Goal: Information Seeking & Learning: Learn about a topic

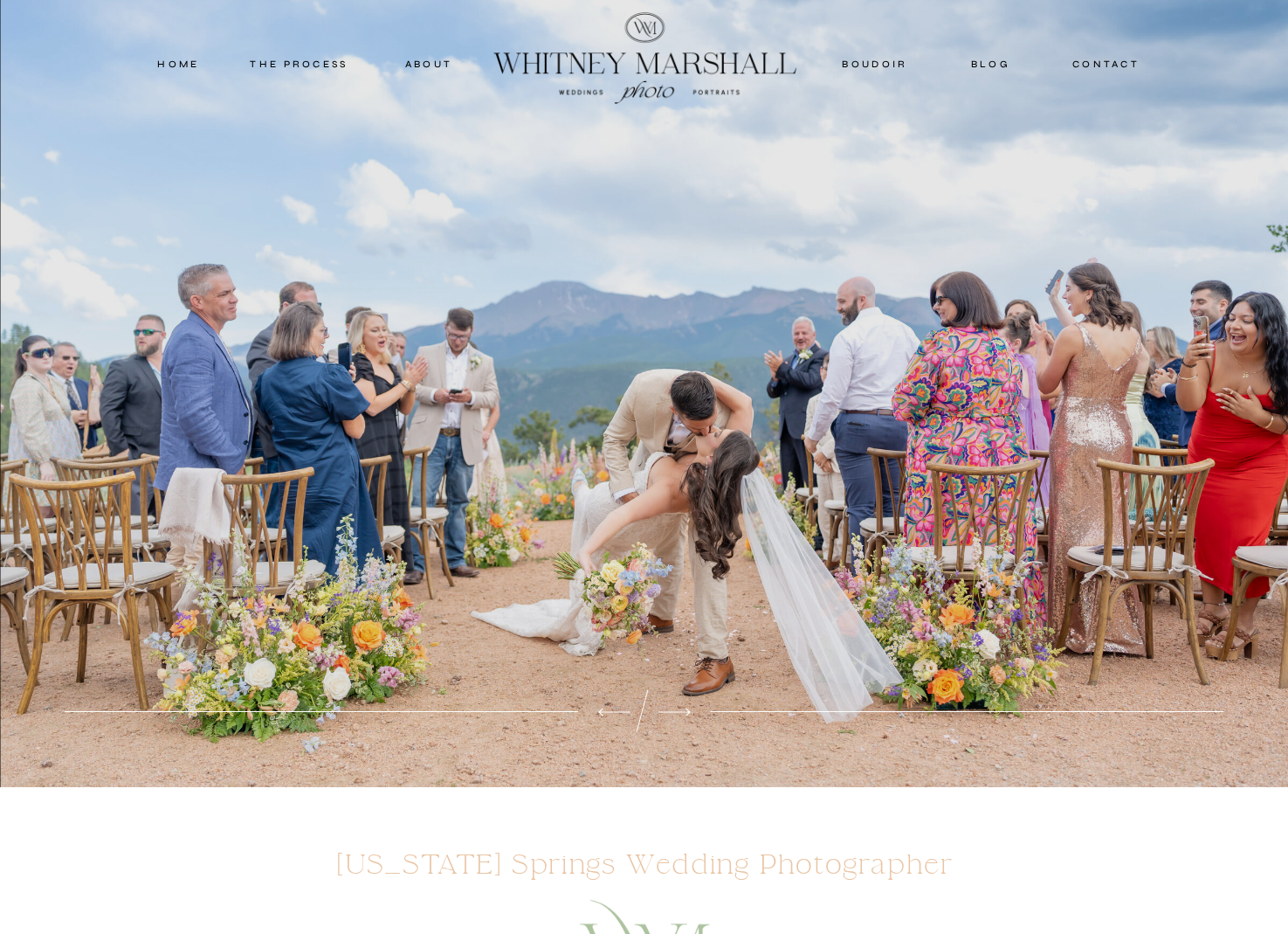
click at [986, 64] on nav "blog" at bounding box center [992, 63] width 77 height 16
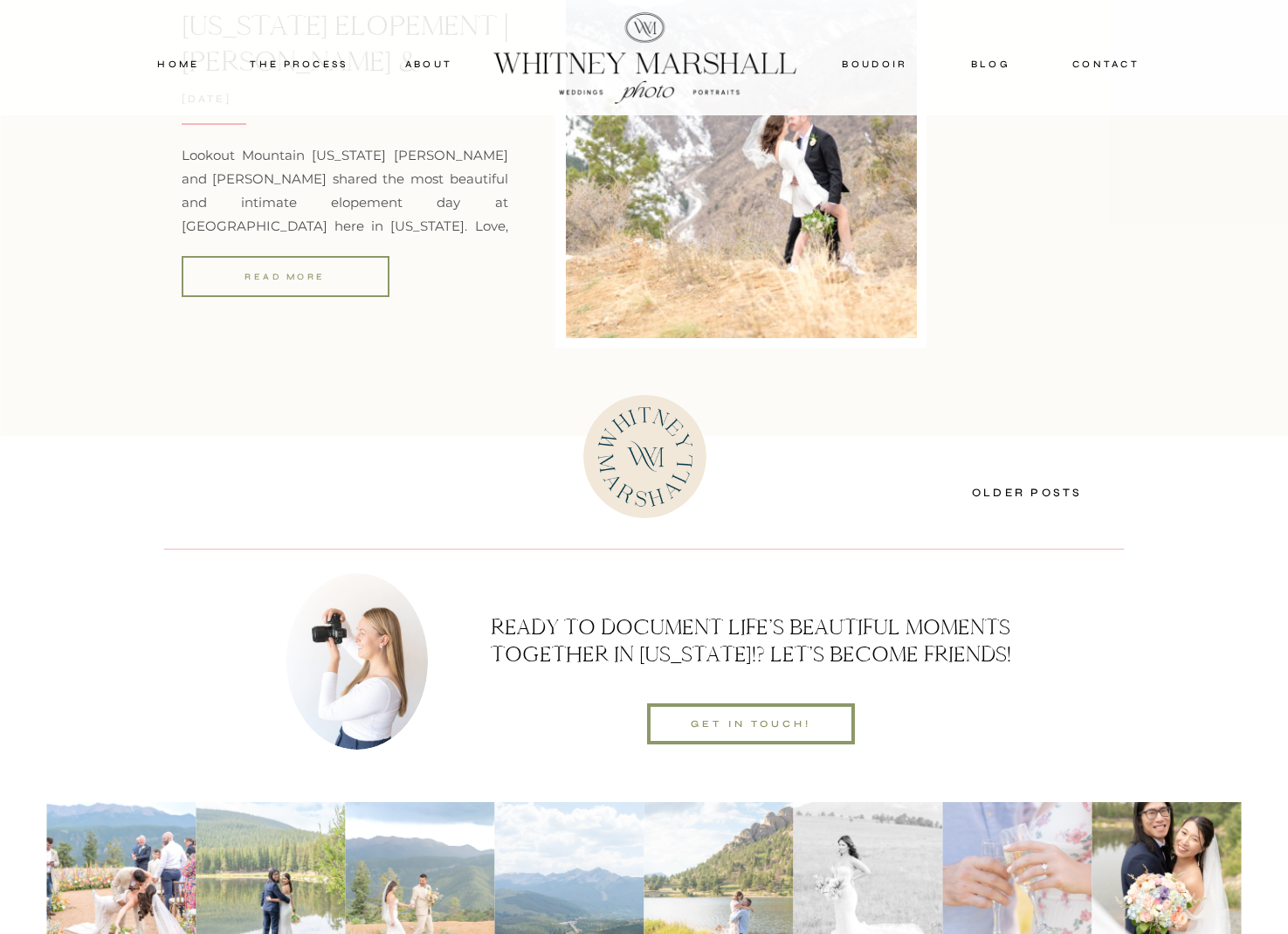
scroll to position [6343, 0]
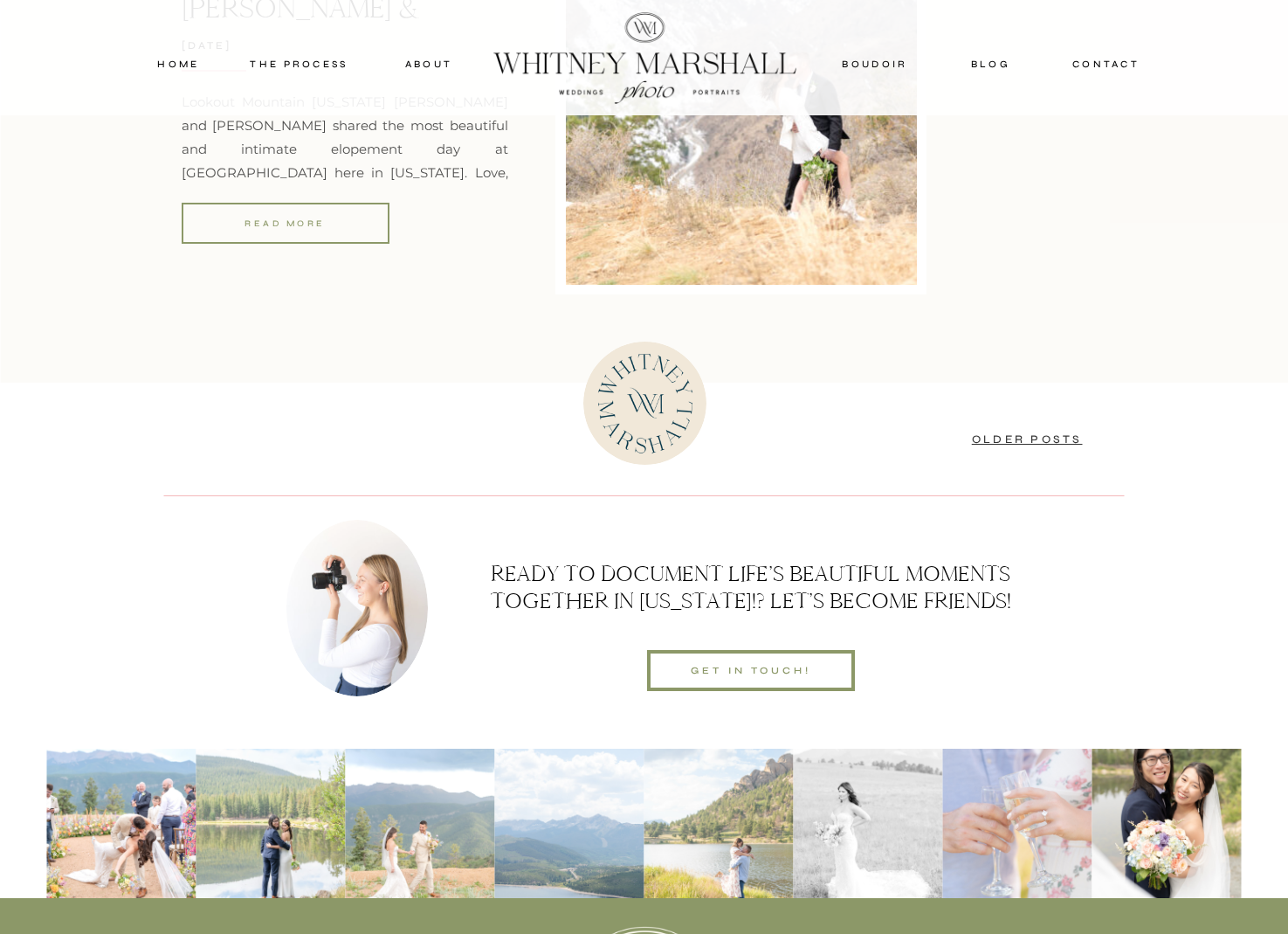
click at [996, 445] on link "Older Posts" at bounding box center [1027, 439] width 111 height 14
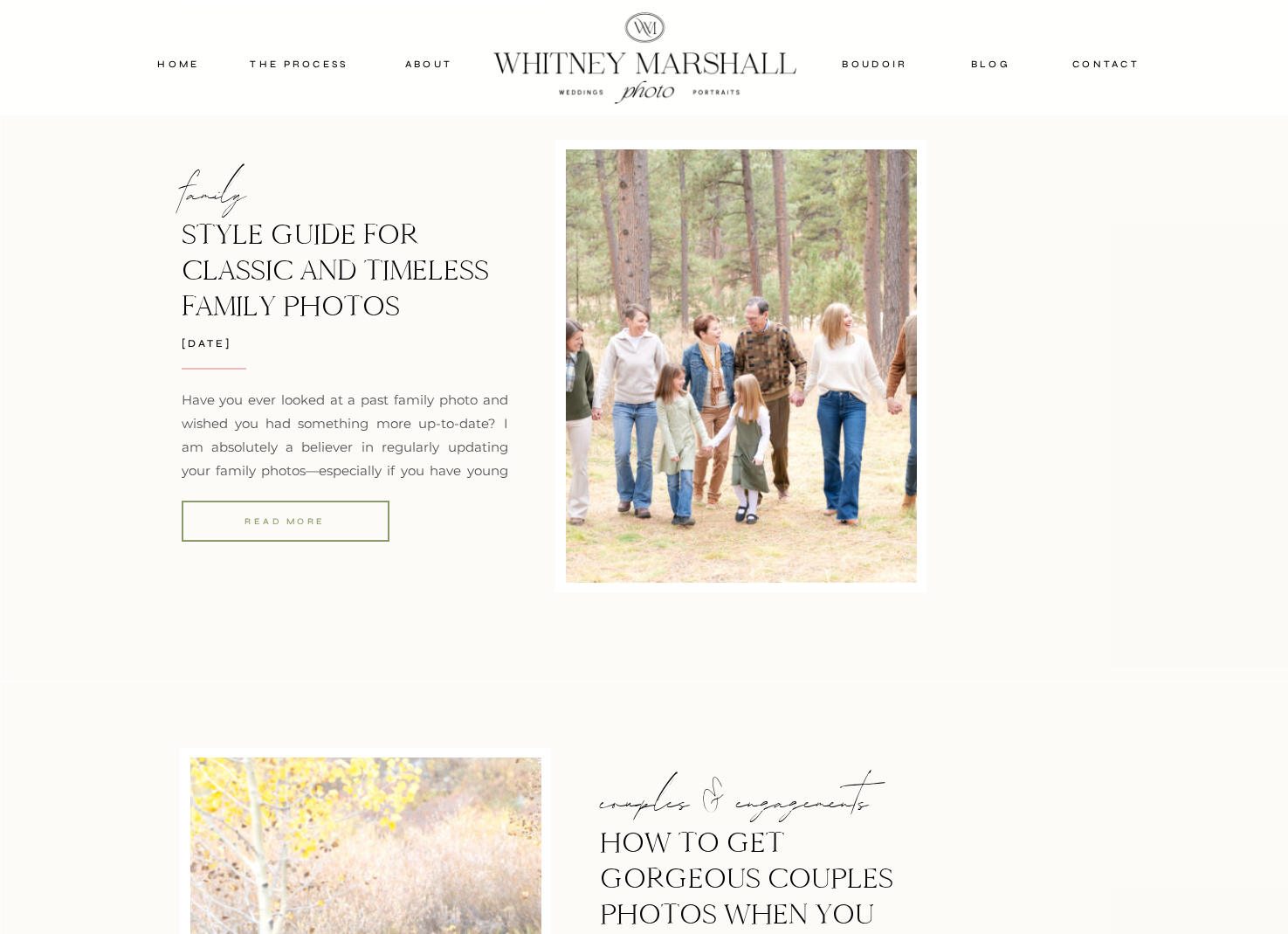
scroll to position [3610, 0]
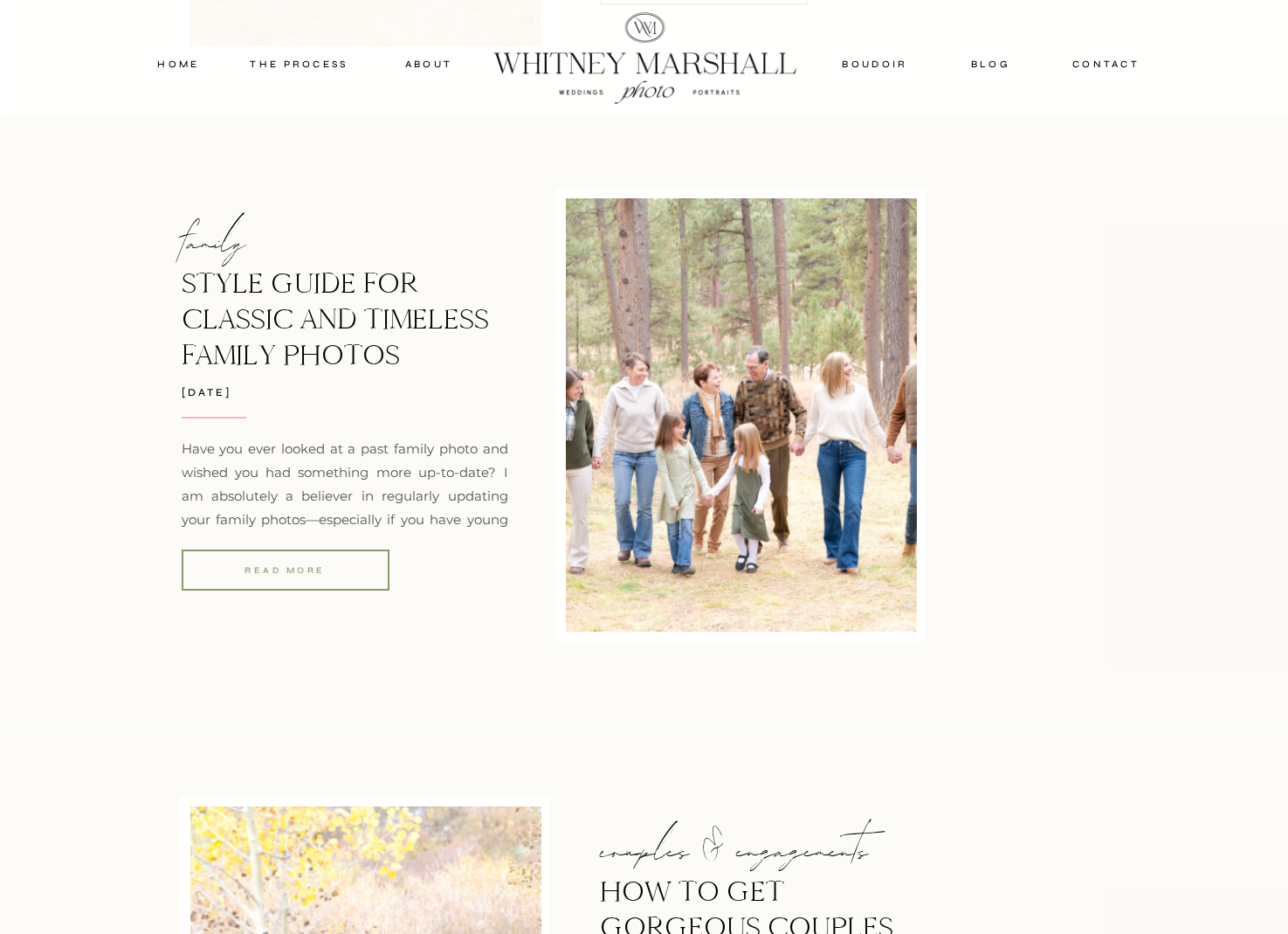
click at [263, 573] on div "read more" at bounding box center [285, 570] width 208 height 16
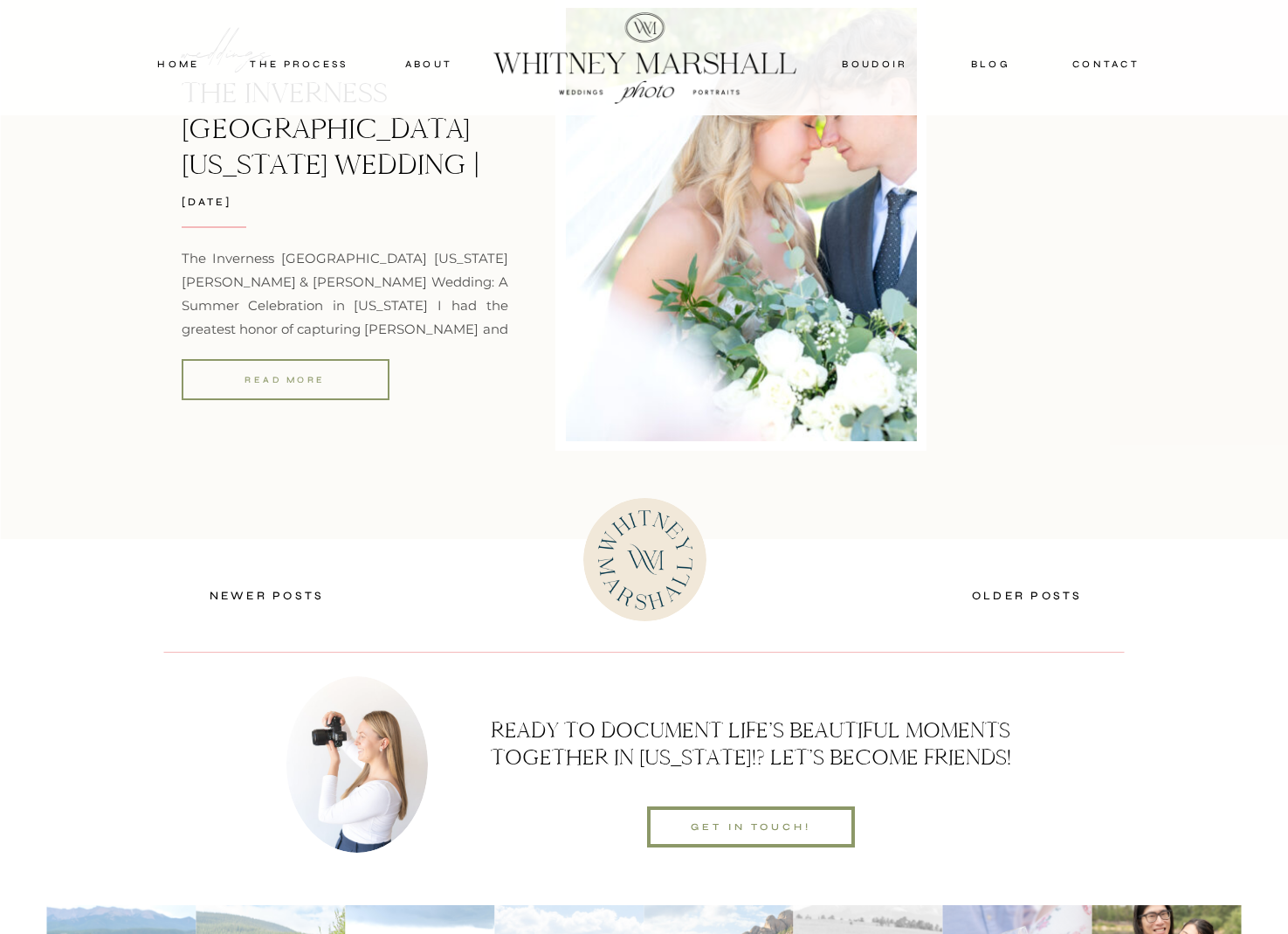
scroll to position [6300, 0]
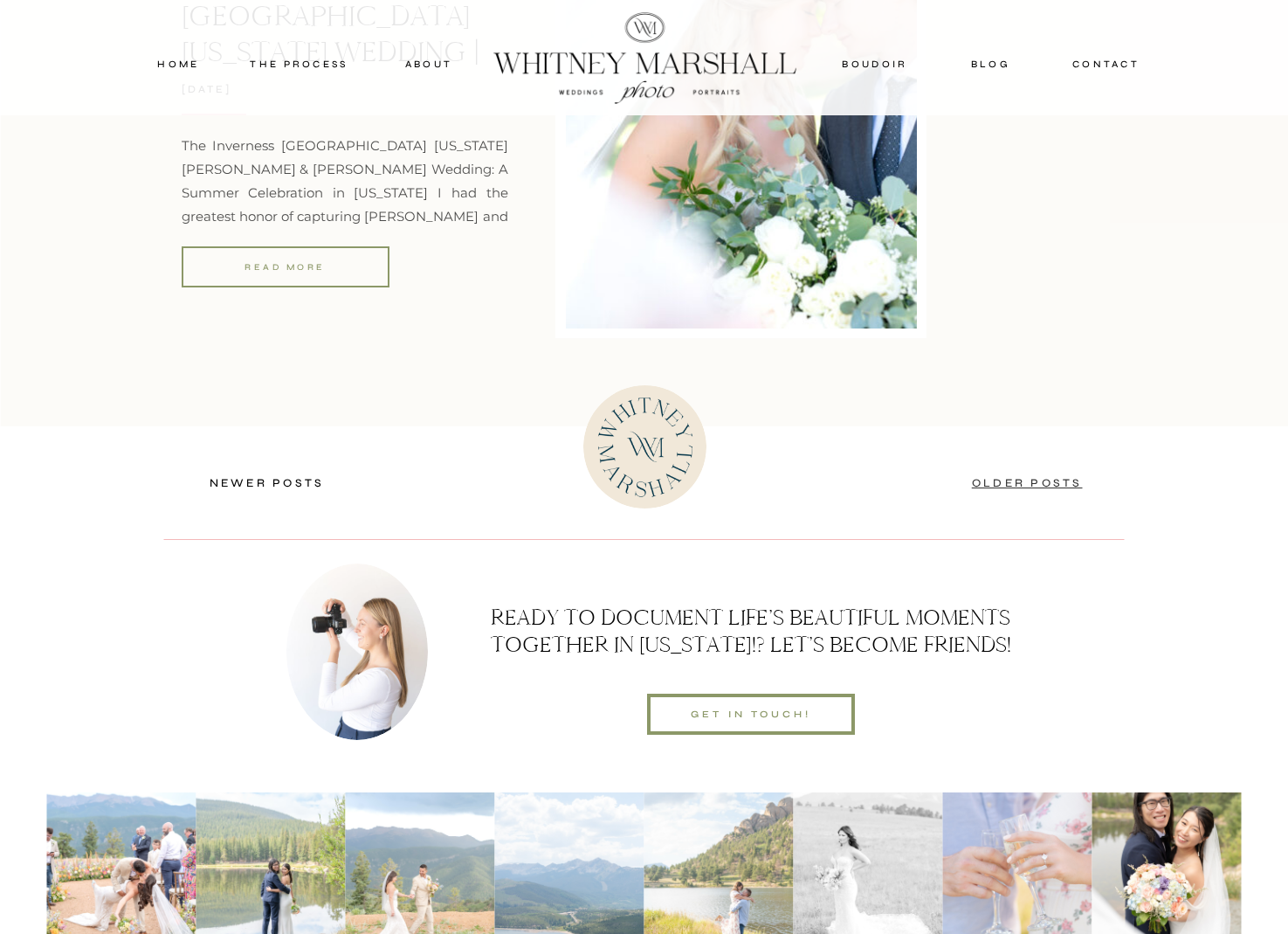
click at [1052, 478] on link "Older Posts" at bounding box center [1027, 483] width 111 height 14
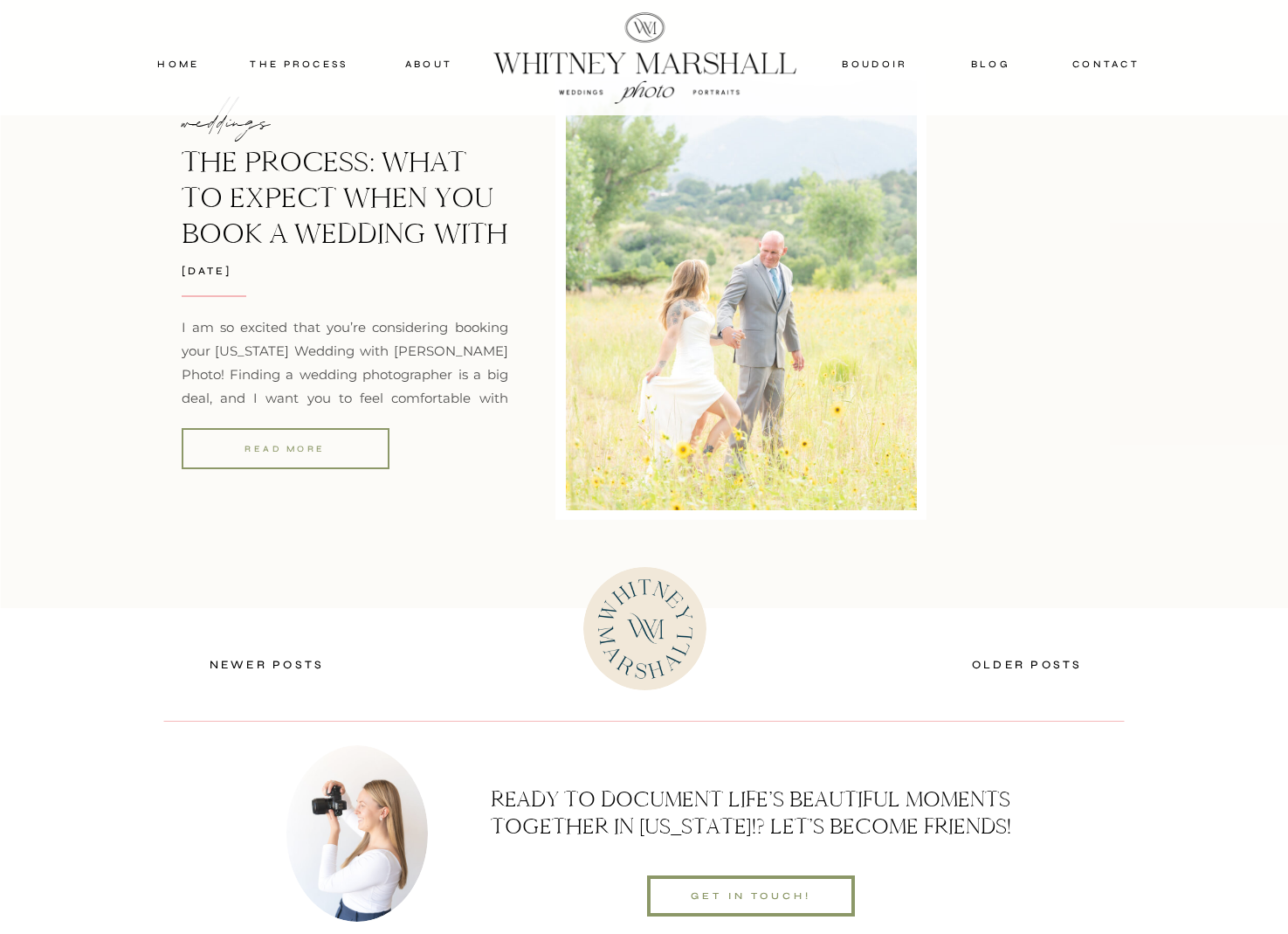
scroll to position [6144, 0]
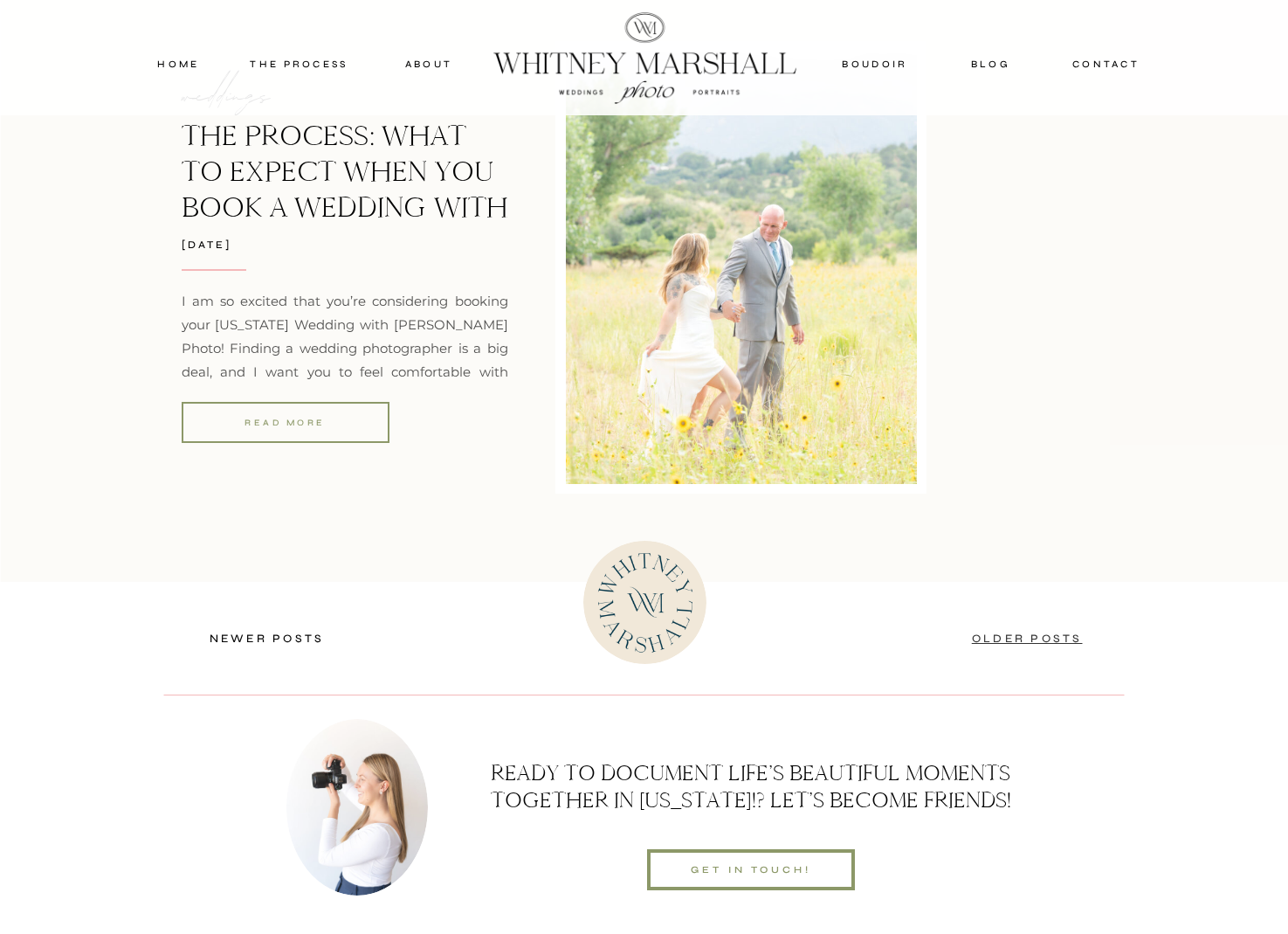
click at [998, 640] on link "Older Posts" at bounding box center [1027, 638] width 111 height 14
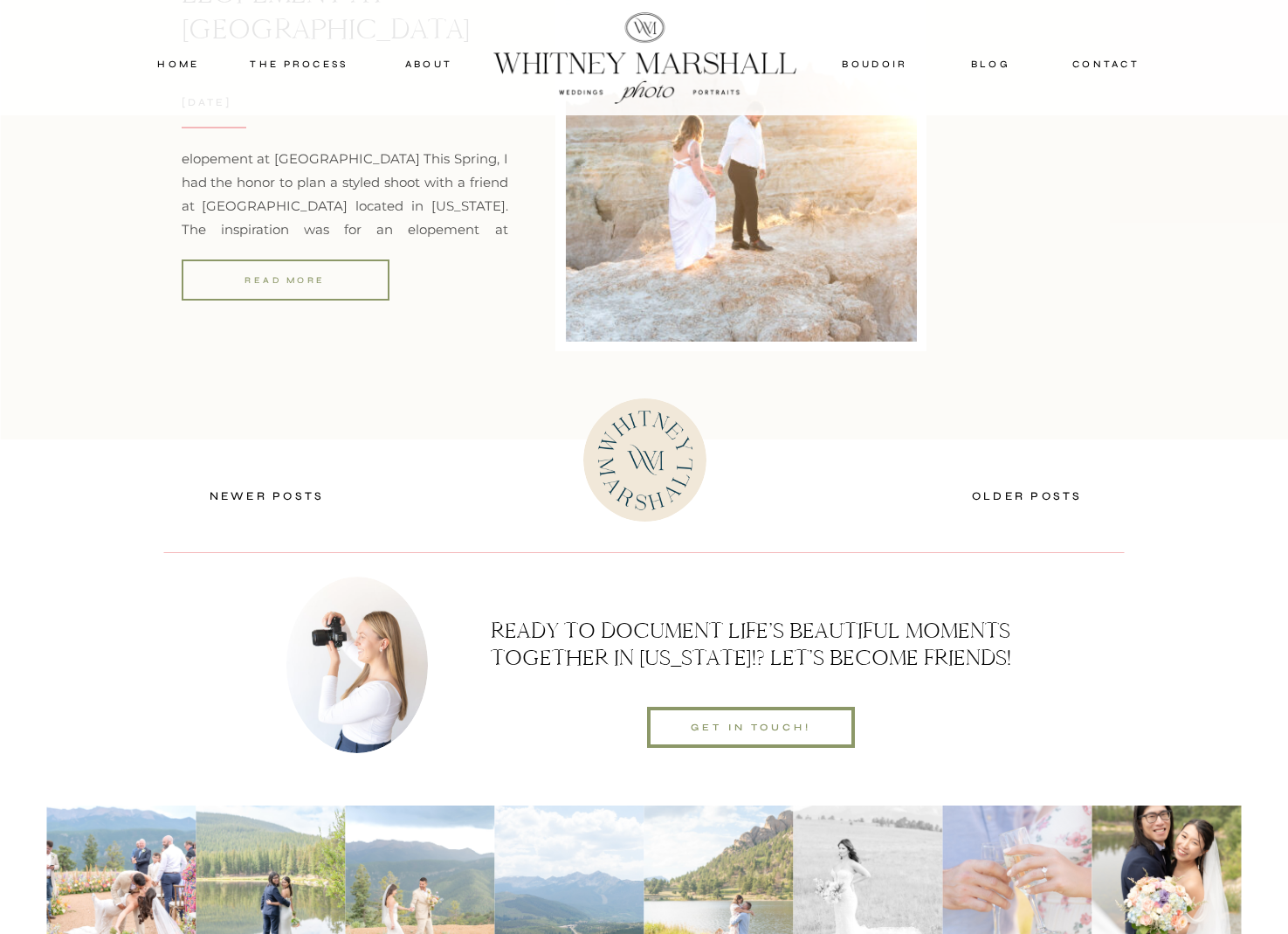
scroll to position [6519, 0]
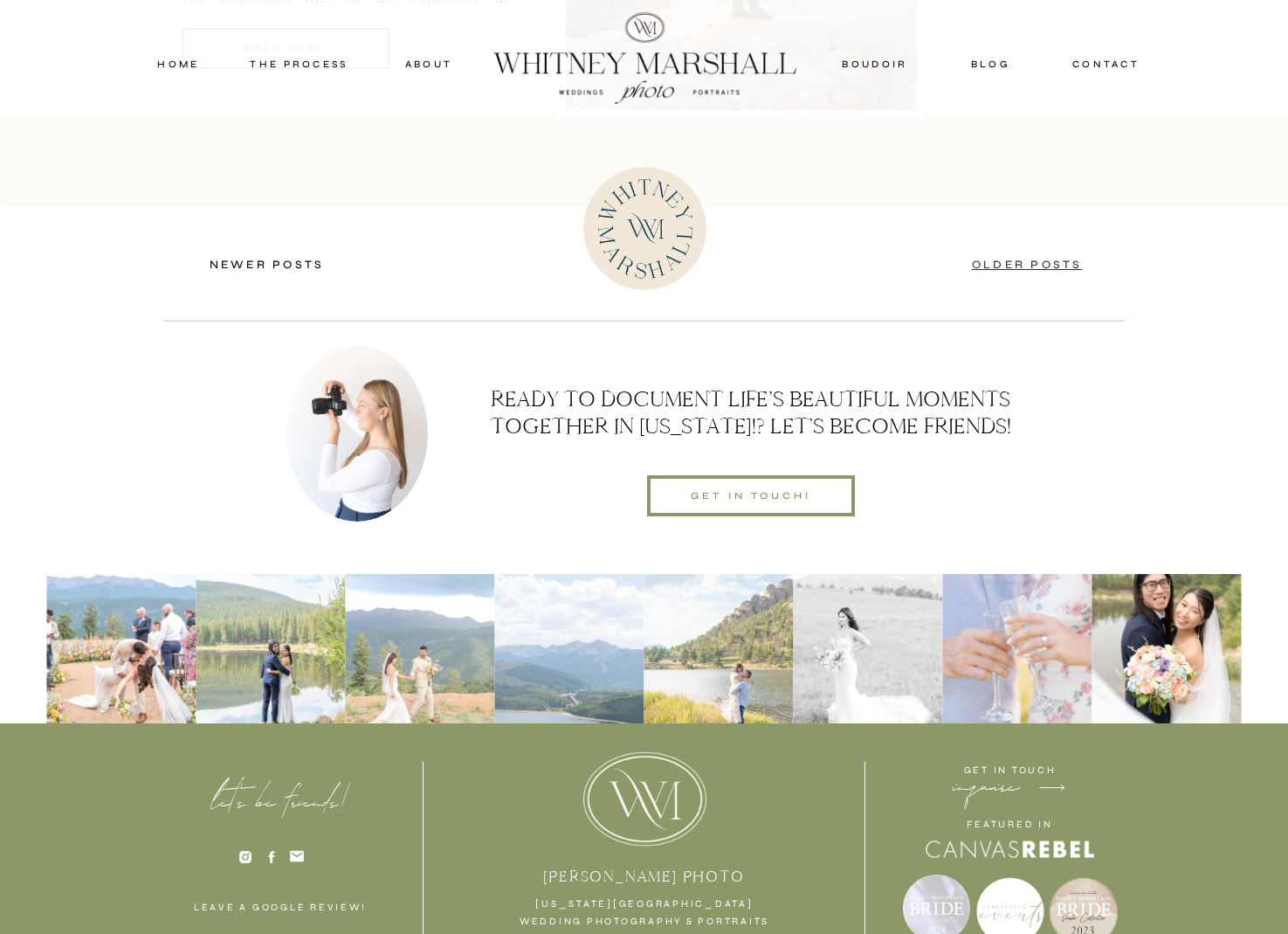
click at [1072, 259] on link "Older Posts" at bounding box center [1027, 264] width 111 height 14
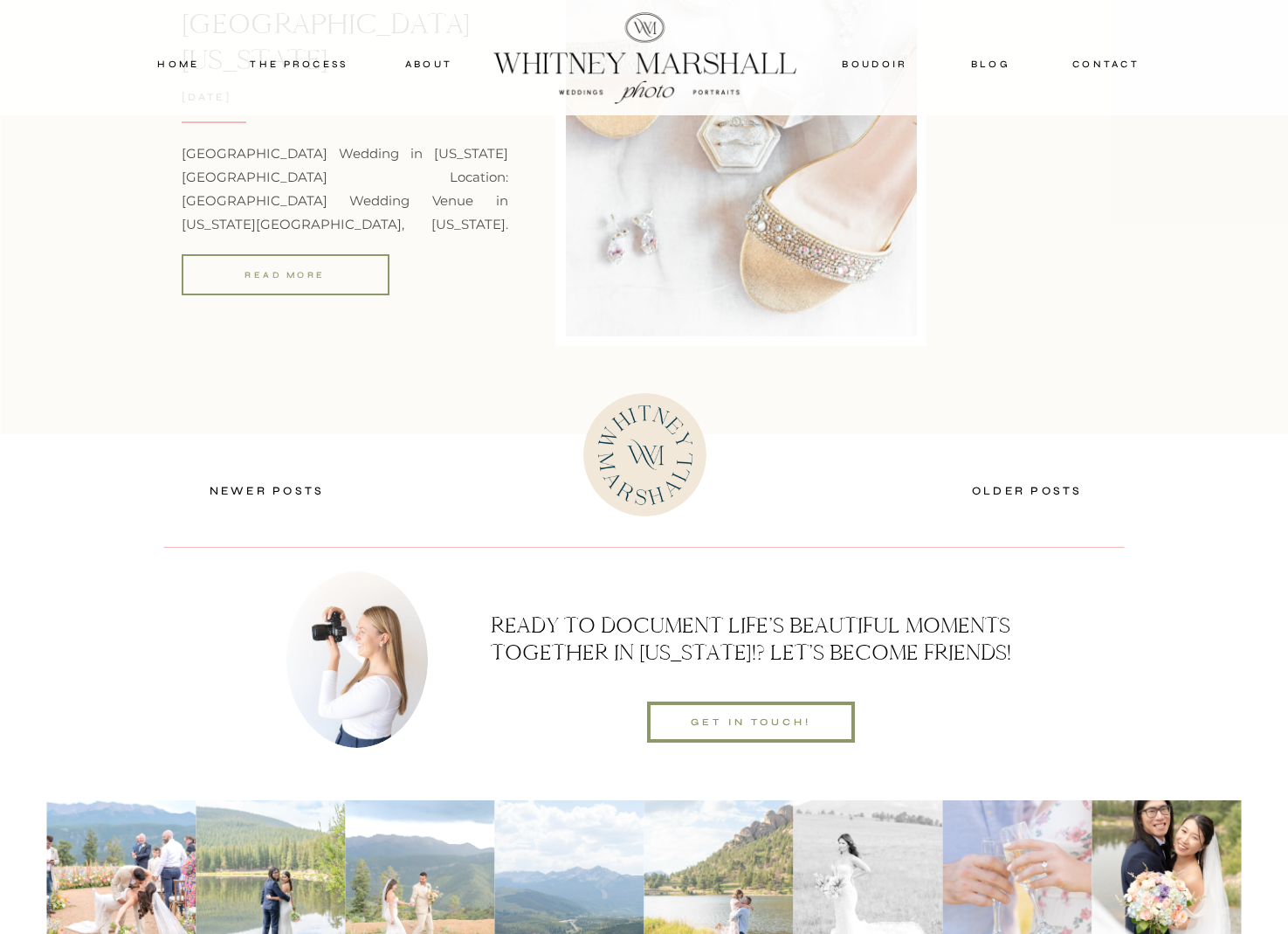
scroll to position [6245, 0]
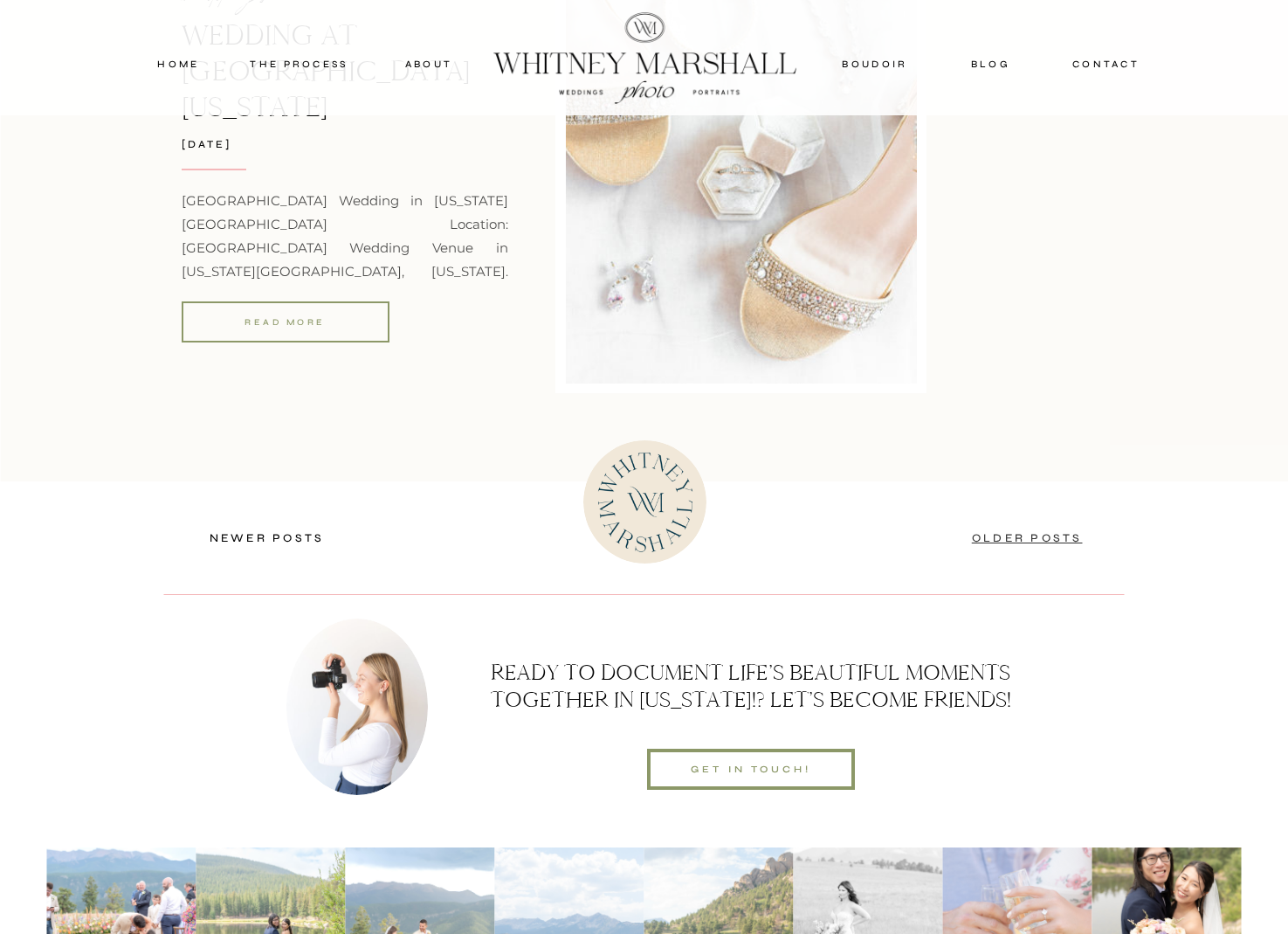
click at [1025, 539] on link "Older Posts" at bounding box center [1027, 538] width 111 height 14
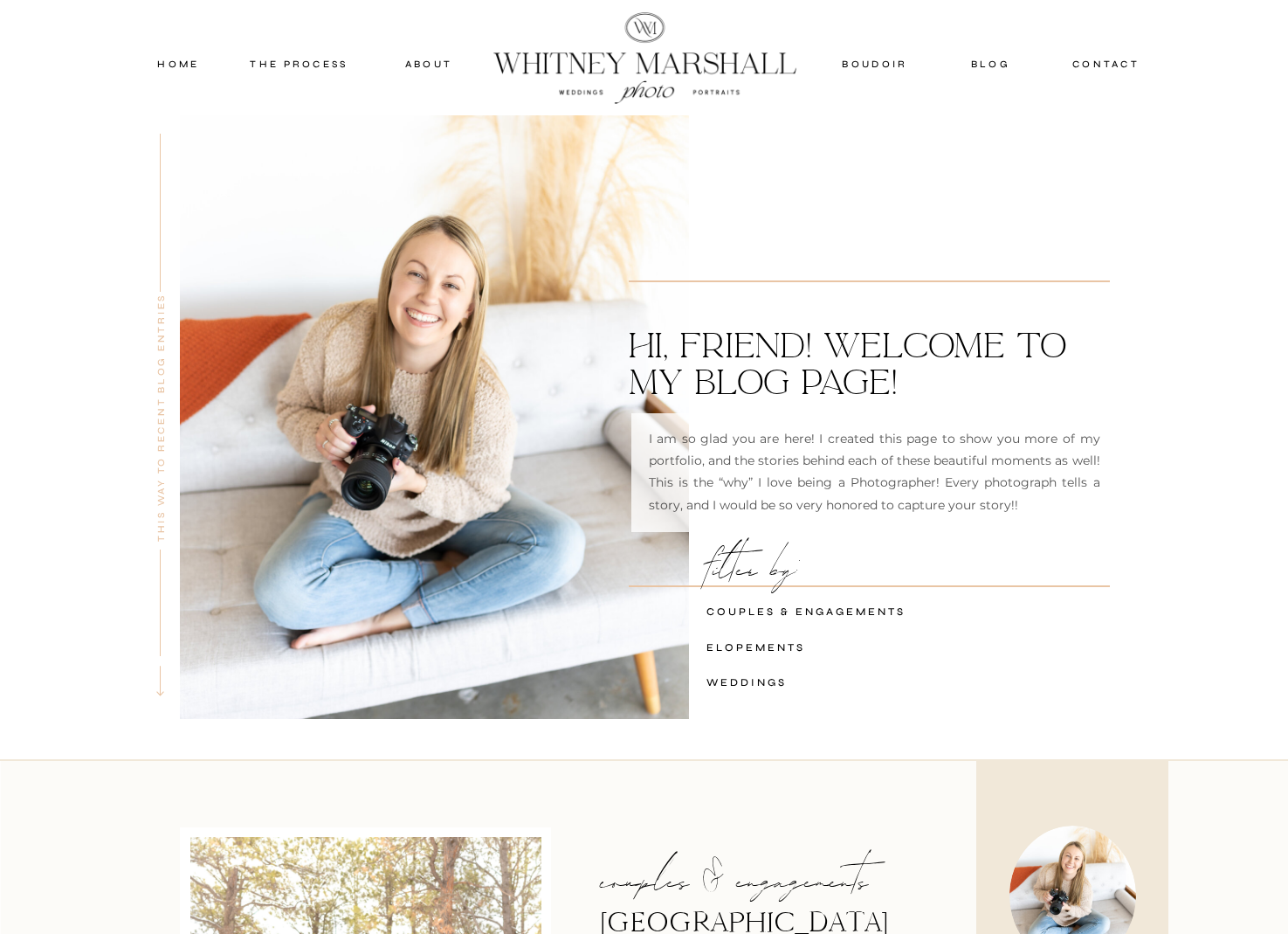
click at [161, 54] on div at bounding box center [644, 58] width 1288 height 116
click at [167, 61] on nav "home" at bounding box center [179, 63] width 75 height 16
